Goal: Information Seeking & Learning: Learn about a topic

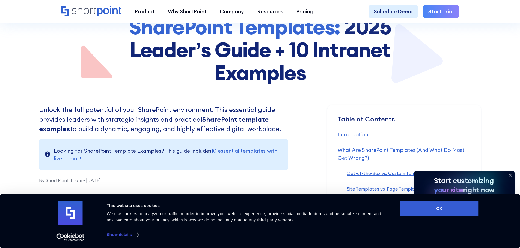
scroll to position [136, 0]
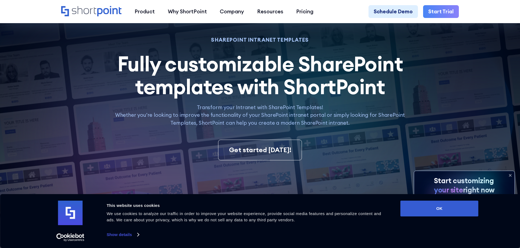
scroll to position [55, 0]
